Goal: Information Seeking & Learning: Learn about a topic

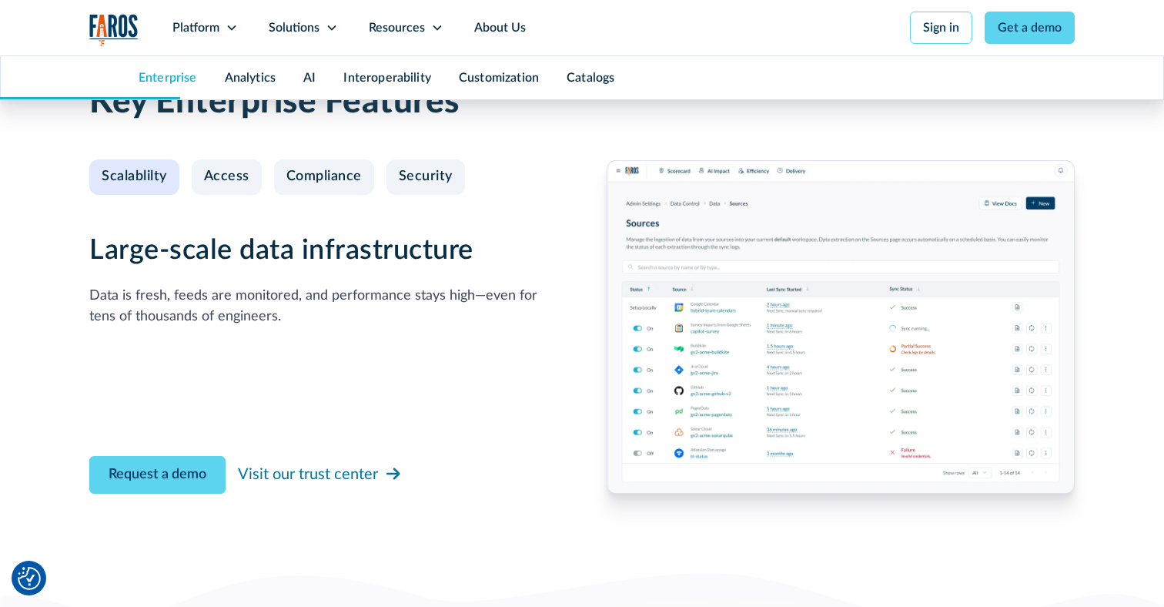
scroll to position [1636, 0]
click at [760, 404] on img at bounding box center [841, 325] width 468 height 333
click at [768, 387] on img at bounding box center [841, 325] width 468 height 333
click at [329, 34] on div "Solutions" at bounding box center [303, 27] width 100 height 55
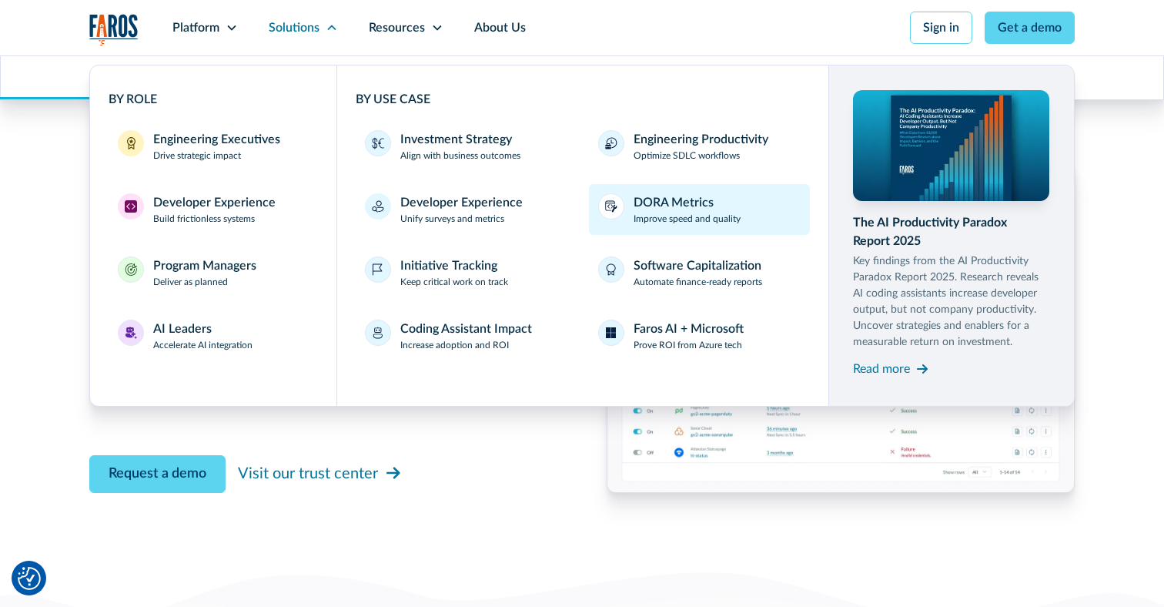
click at [679, 222] on p "Improve speed and quality" at bounding box center [687, 219] width 107 height 14
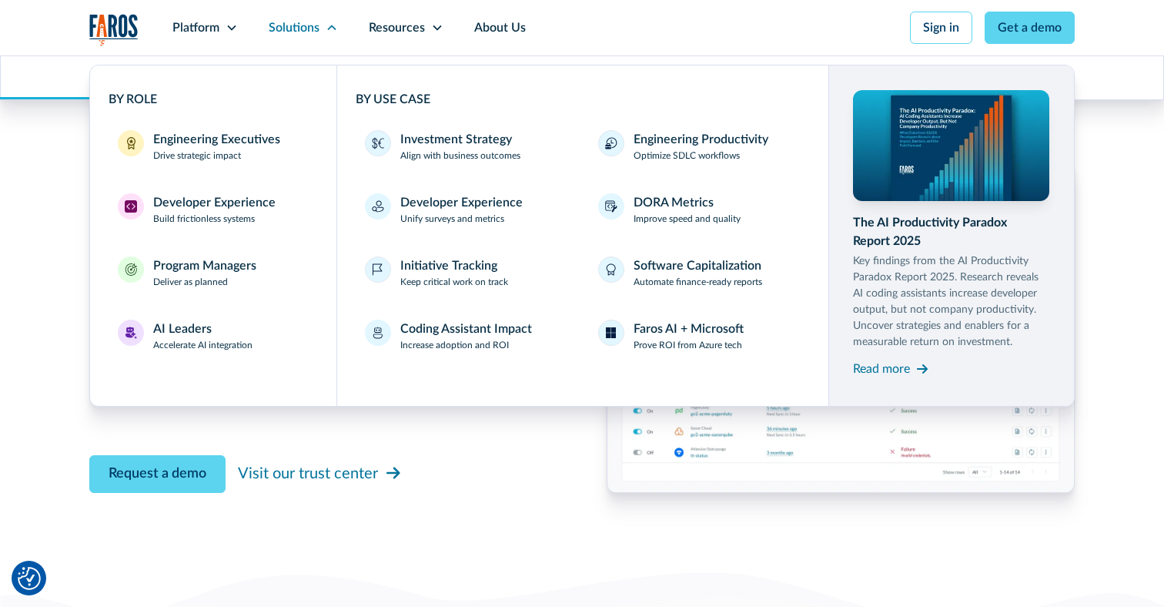
click at [38, 183] on div "Key Enterprise Features Scalablilty Access Compliance Security Large-scale data…" at bounding box center [582, 309] width 1164 height 516
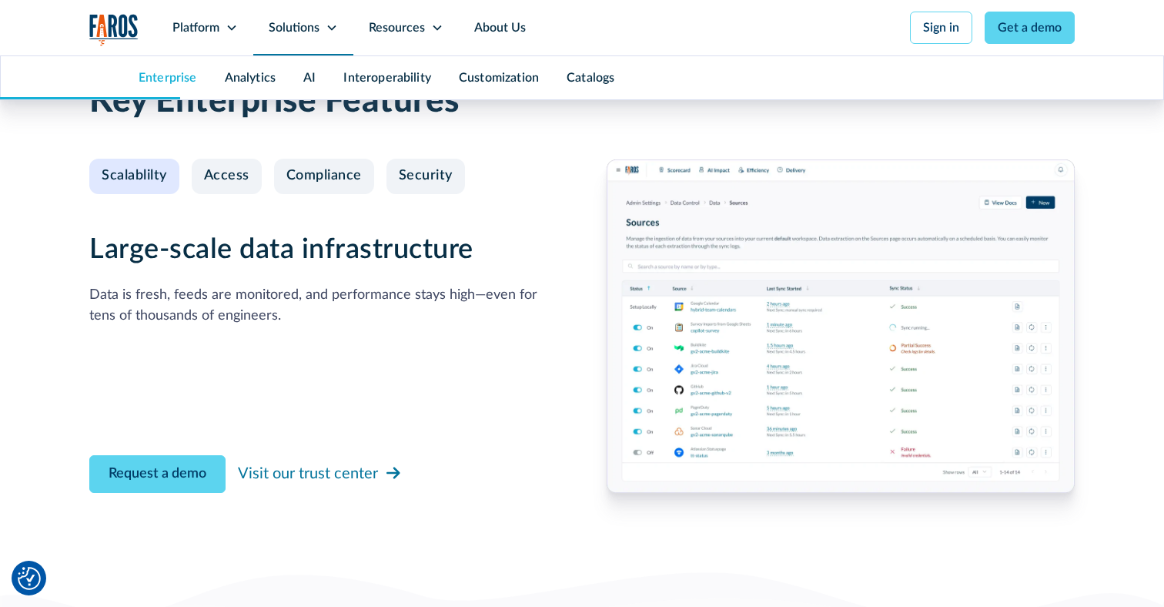
click at [300, 18] on div "Solutions" at bounding box center [303, 27] width 100 height 55
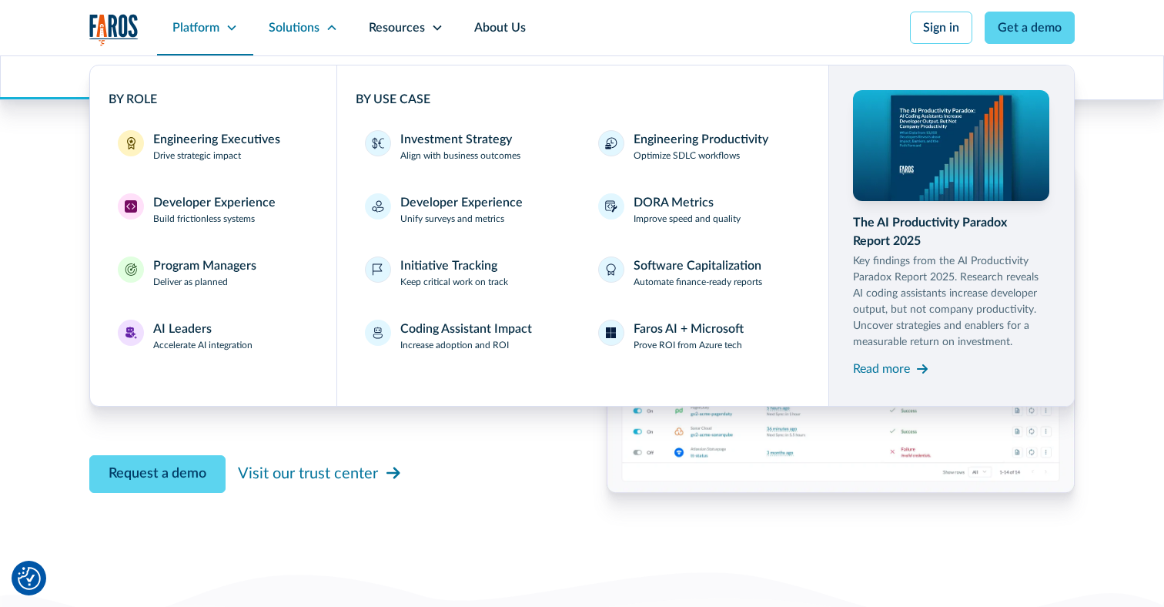
click at [191, 22] on div "Platform" at bounding box center [196, 27] width 47 height 18
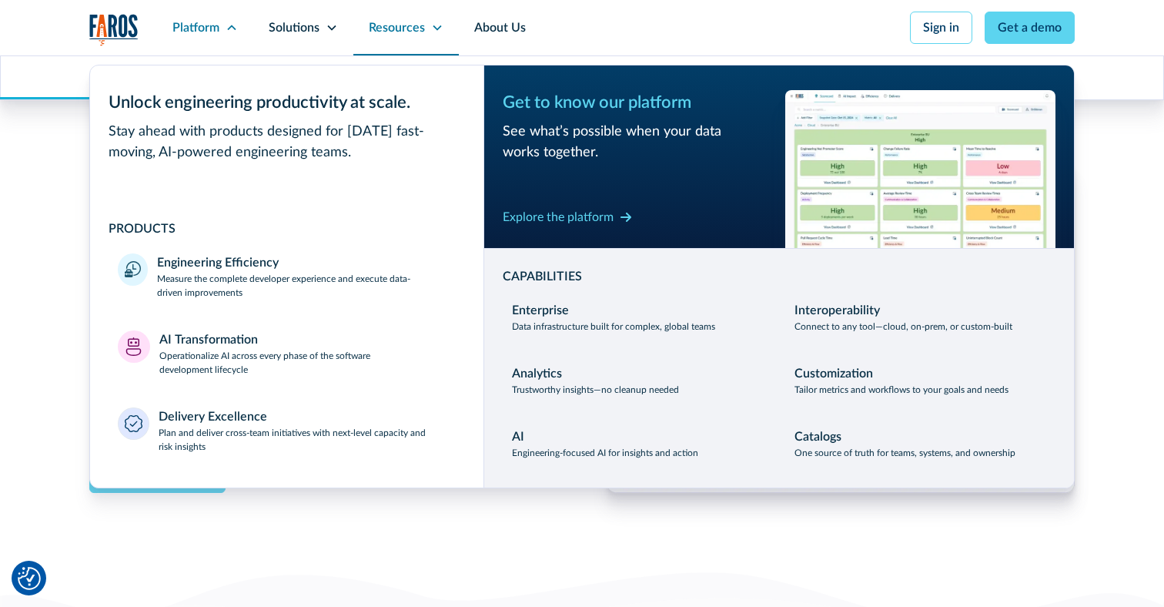
click at [408, 26] on div "Resources" at bounding box center [397, 27] width 56 height 18
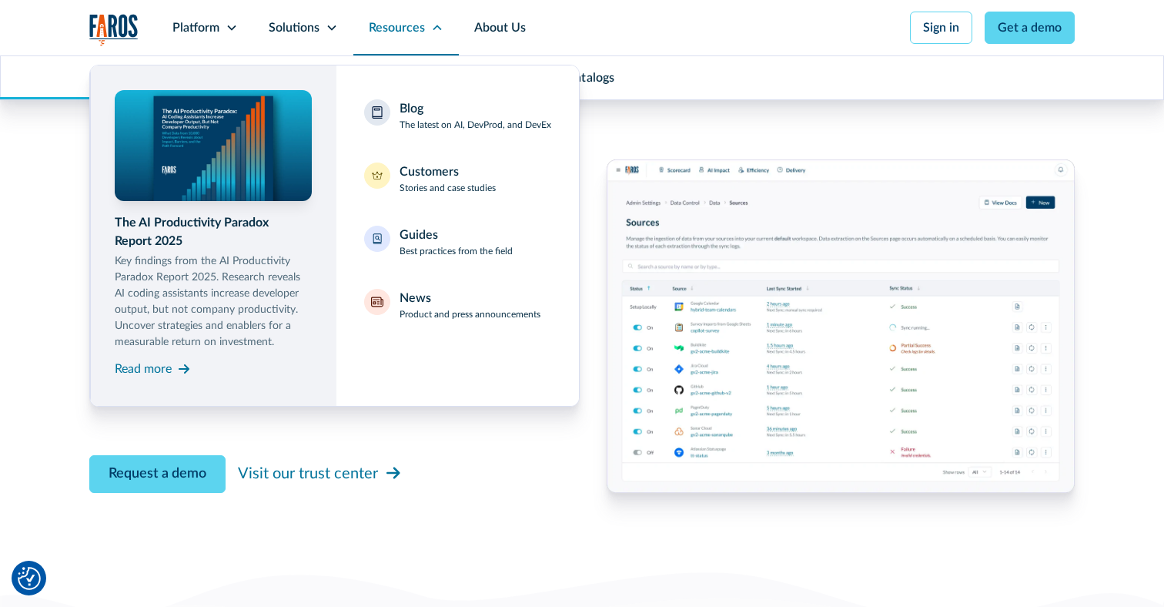
click at [408, 26] on div "Resources" at bounding box center [397, 27] width 56 height 18
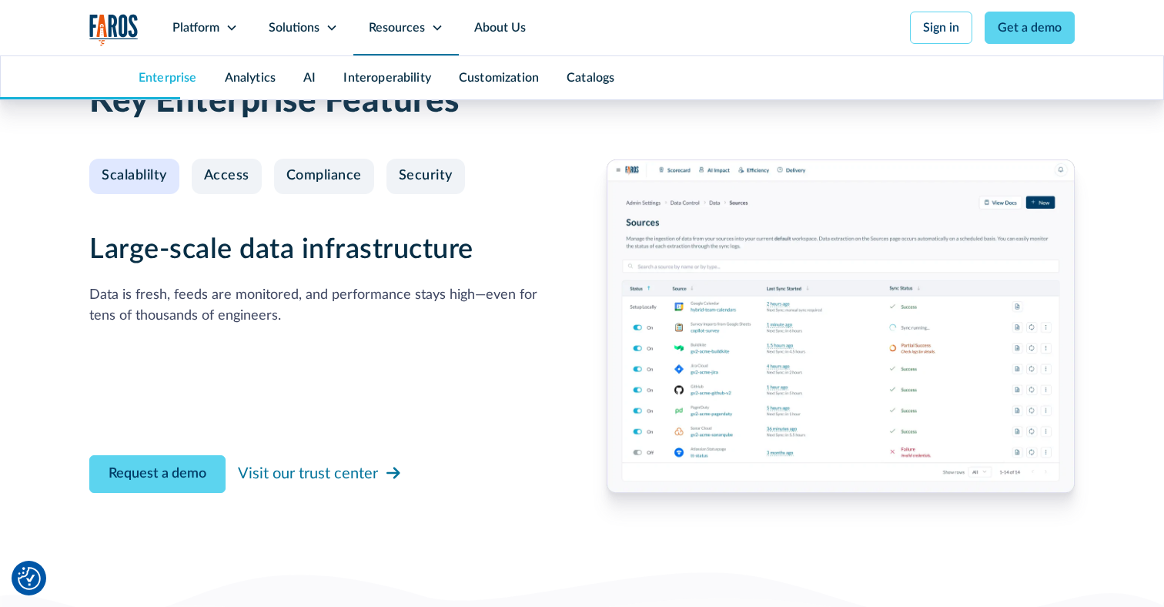
click at [408, 26] on div "Resources" at bounding box center [397, 27] width 56 height 18
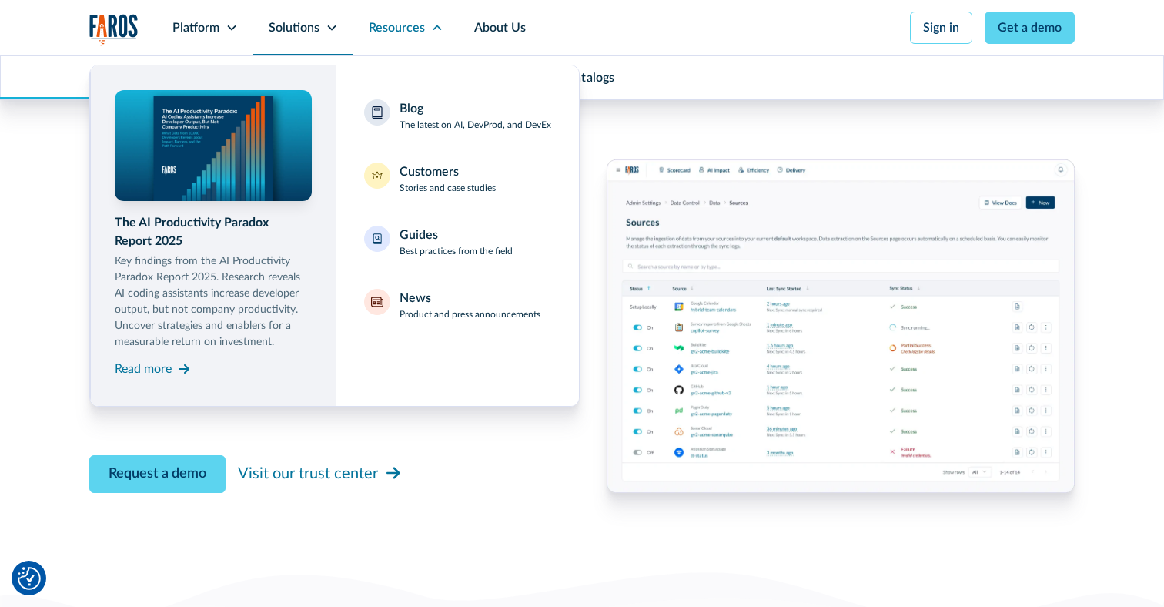
click at [285, 32] on div "Solutions" at bounding box center [294, 27] width 51 height 18
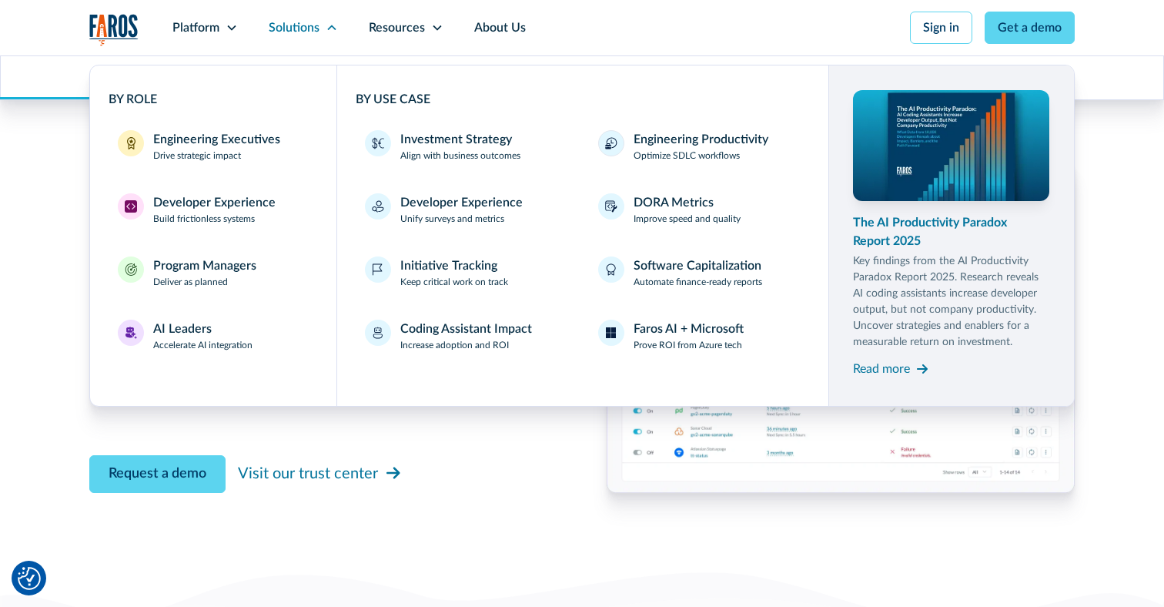
click at [929, 236] on div "The AI Productivity Paradox Report 2025" at bounding box center [951, 231] width 197 height 37
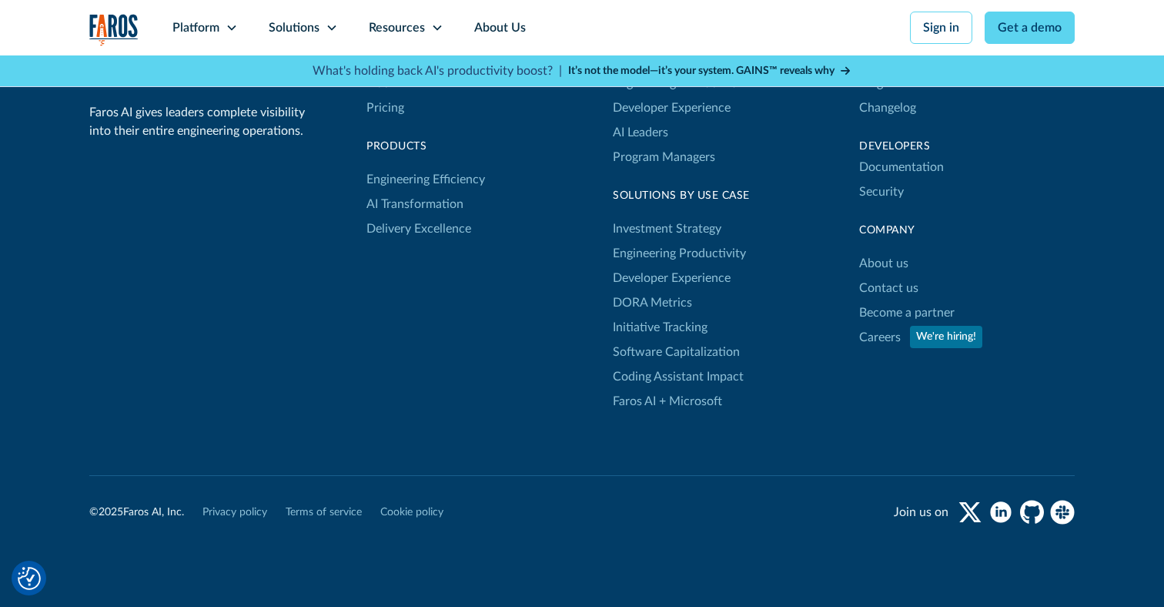
scroll to position [6017, 0]
